Goal: Task Accomplishment & Management: Use online tool/utility

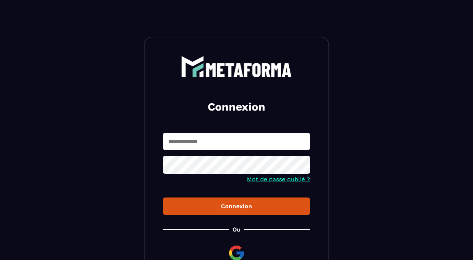
click at [190, 138] on input "text" at bounding box center [236, 141] width 147 height 17
type input "**********"
click at [302, 166] on icon at bounding box center [301, 165] width 9 height 9
click at [211, 205] on div "Connexion" at bounding box center [236, 205] width 135 height 7
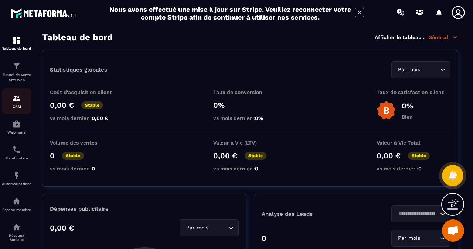
click at [16, 103] on div "CRM" at bounding box center [17, 101] width 30 height 15
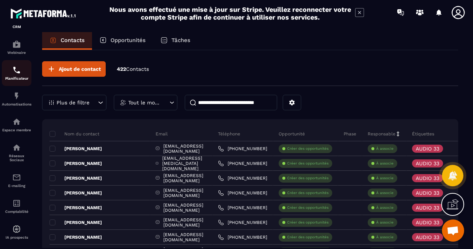
scroll to position [92, 0]
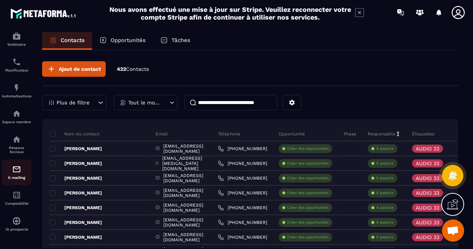
click at [16, 173] on img at bounding box center [16, 169] width 9 height 9
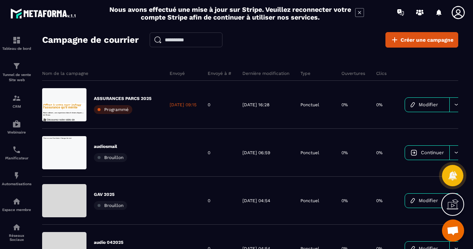
click at [351, 50] on div "Campagne de courrier Créer une campagne Nom de la campagne Envoyé Envoyé à # De…" at bounding box center [250, 144] width 416 height 224
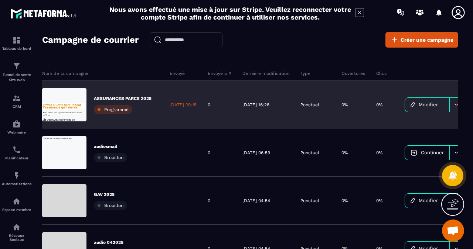
scroll to position [31, 0]
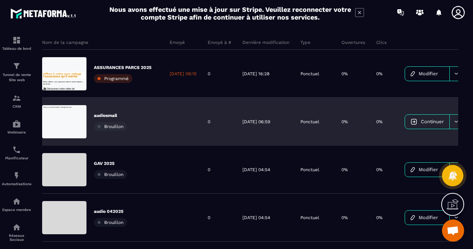
click at [107, 116] on p "audiosmail" at bounding box center [110, 116] width 33 height 6
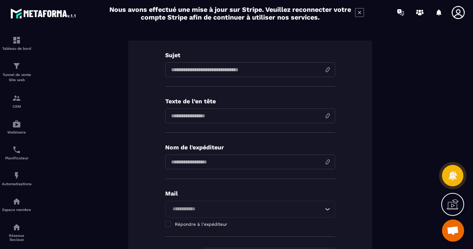
scroll to position [12, 0]
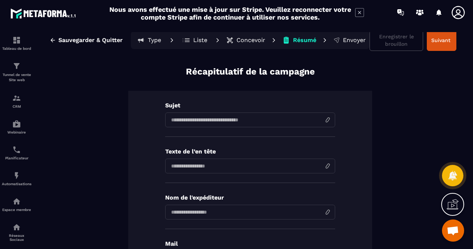
click at [235, 120] on input at bounding box center [250, 120] width 170 height 15
type input "**********"
click at [219, 163] on input at bounding box center [250, 166] width 170 height 15
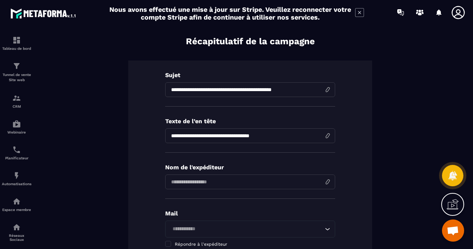
scroll to position [43, 0]
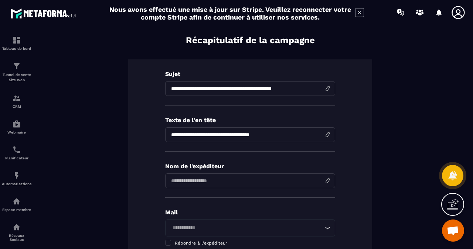
type input "**********"
click at [199, 180] on input "input" at bounding box center [250, 181] width 170 height 15
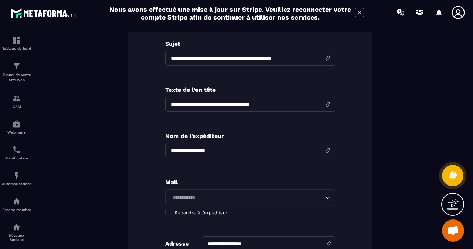
scroll to position [76, 0]
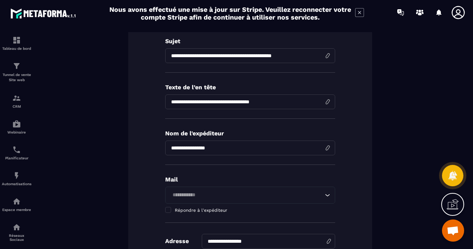
type input "**********"
click at [180, 195] on input "Search for option" at bounding box center [246, 195] width 153 height 8
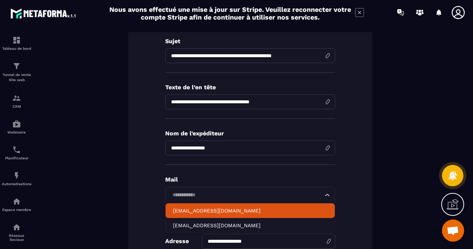
click at [194, 211] on p "[EMAIL_ADDRESS][DOMAIN_NAME]" at bounding box center [250, 210] width 154 height 7
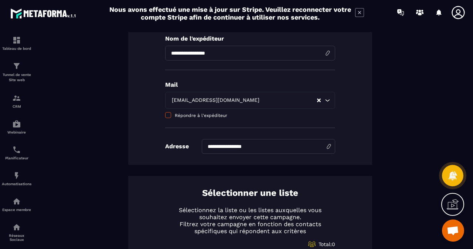
scroll to position [198, 0]
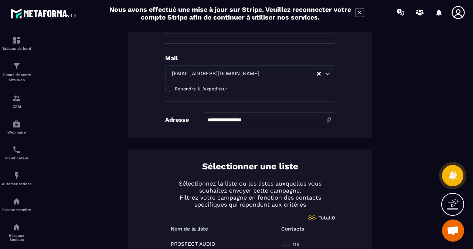
click at [328, 122] on input "**********" at bounding box center [268, 120] width 133 height 15
type input "*"
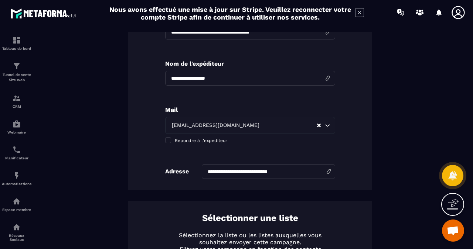
scroll to position [0, 0]
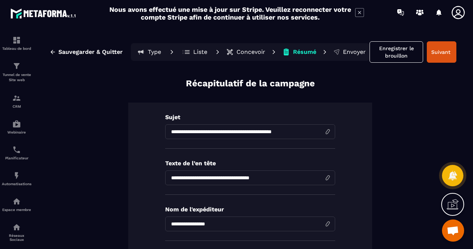
type input "**********"
click at [243, 50] on p "Concevoir" at bounding box center [250, 51] width 29 height 7
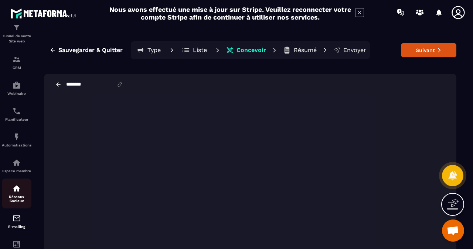
scroll to position [92, 0]
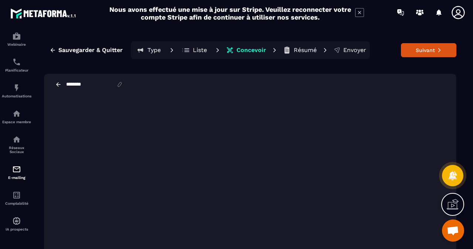
click at [56, 86] on icon at bounding box center [58, 84] width 7 height 7
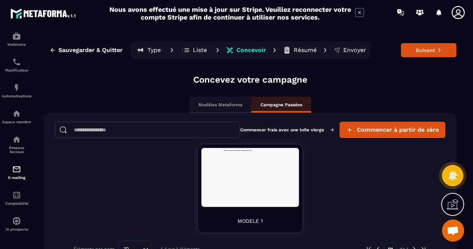
scroll to position [0, 0]
click at [232, 102] on div "Modèles Metaforma" at bounding box center [220, 105] width 62 height 16
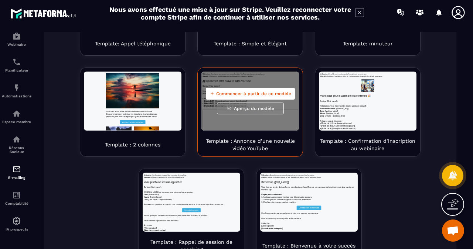
scroll to position [177, 0]
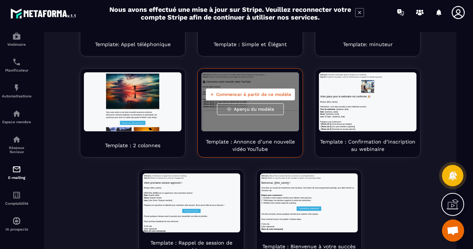
click at [256, 97] on span "Commencer à partir de ce modèle" at bounding box center [253, 95] width 75 height 6
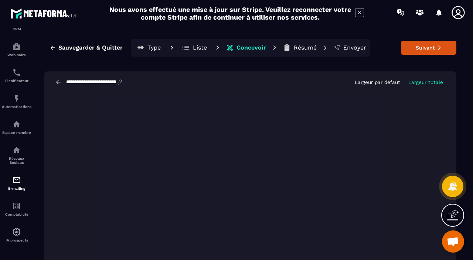
scroll to position [23, 0]
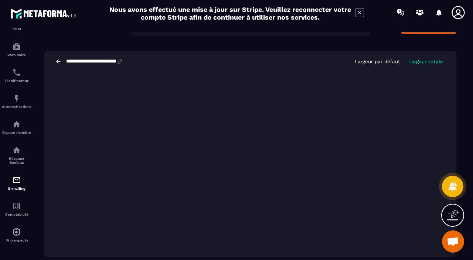
click at [410, 62] on p "Largeur totale" at bounding box center [425, 62] width 35 height 6
